Goal: Find specific page/section: Locate a particular part of the current website

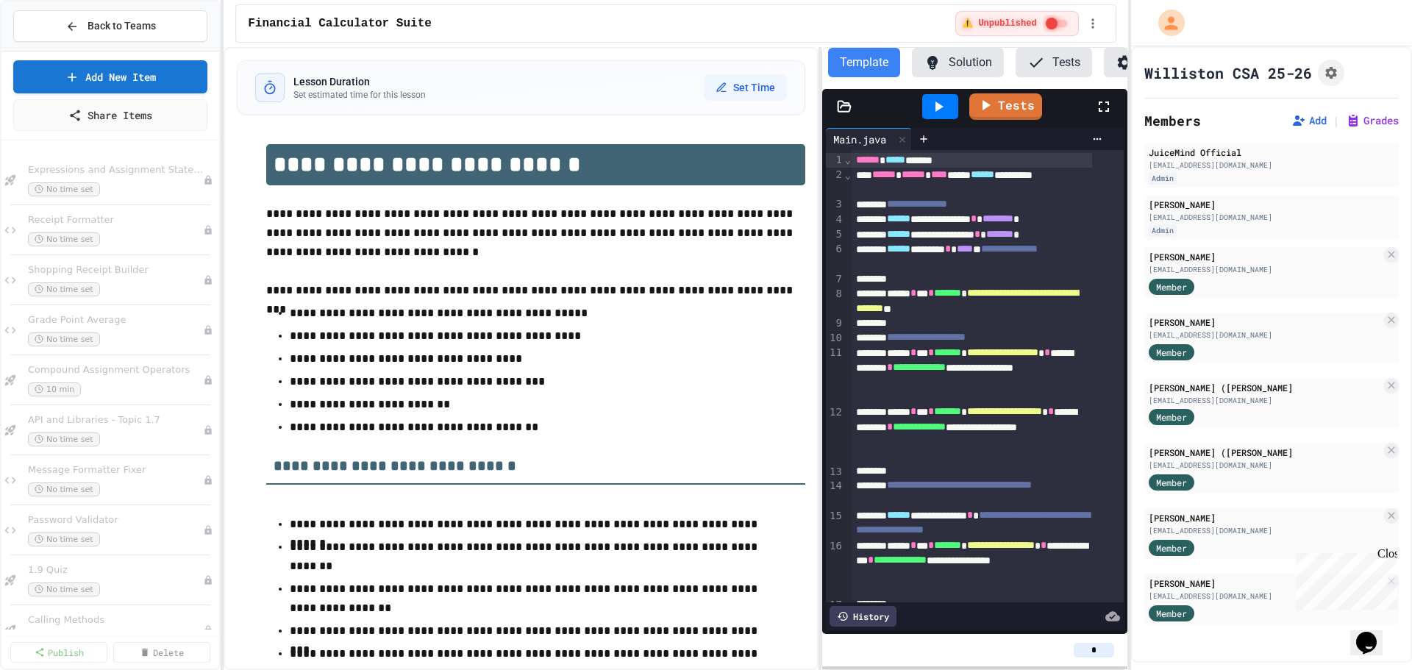
scroll to position [0, 63]
